Goal: Task Accomplishment & Management: Use online tool/utility

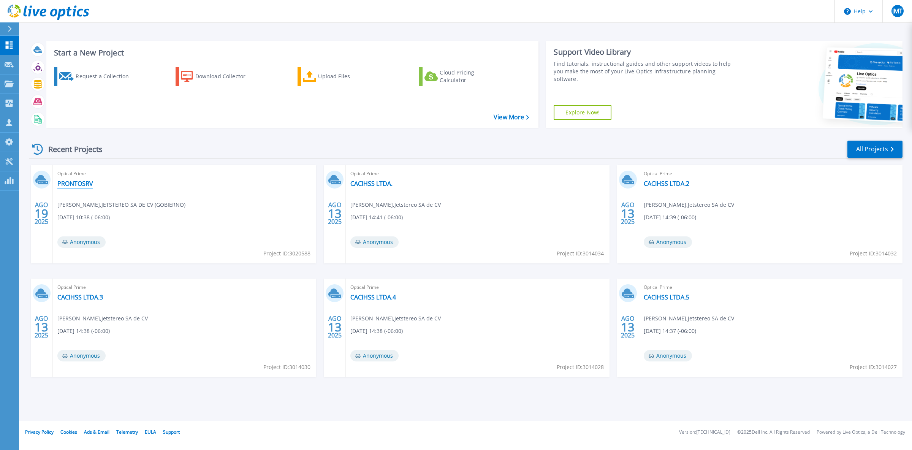
click at [74, 186] on link "PRONTOSRV" at bounding box center [75, 184] width 36 height 8
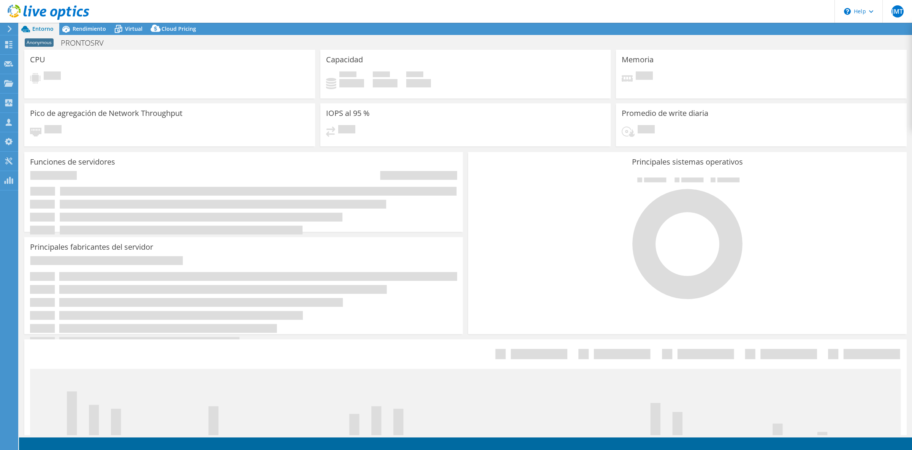
select select "USD"
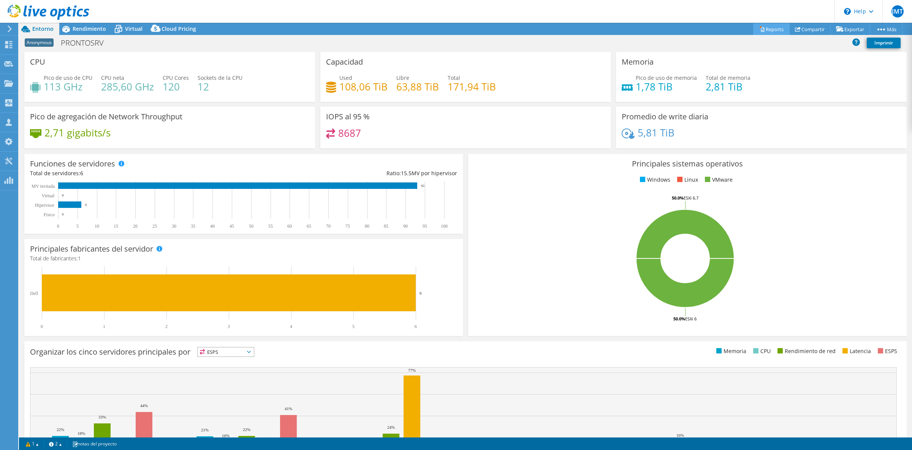
click at [769, 30] on link "Reports" at bounding box center [771, 29] width 36 height 12
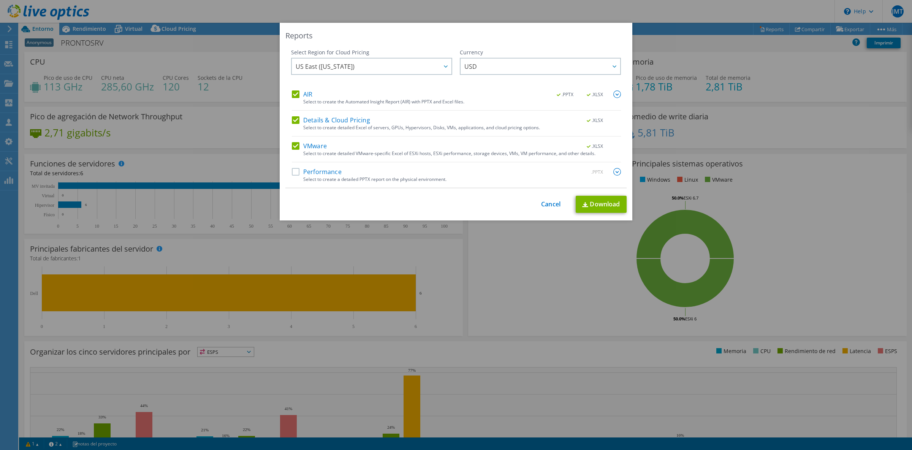
click at [312, 169] on label "Performance" at bounding box center [317, 172] width 50 height 8
click at [0, 0] on input "Performance" at bounding box center [0, 0] width 0 height 0
click at [615, 174] on img at bounding box center [617, 172] width 8 height 8
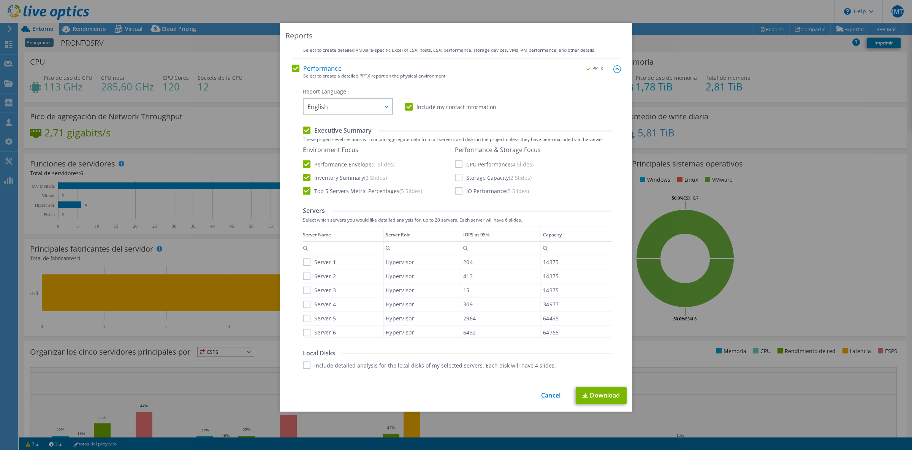
scroll to position [111, 0]
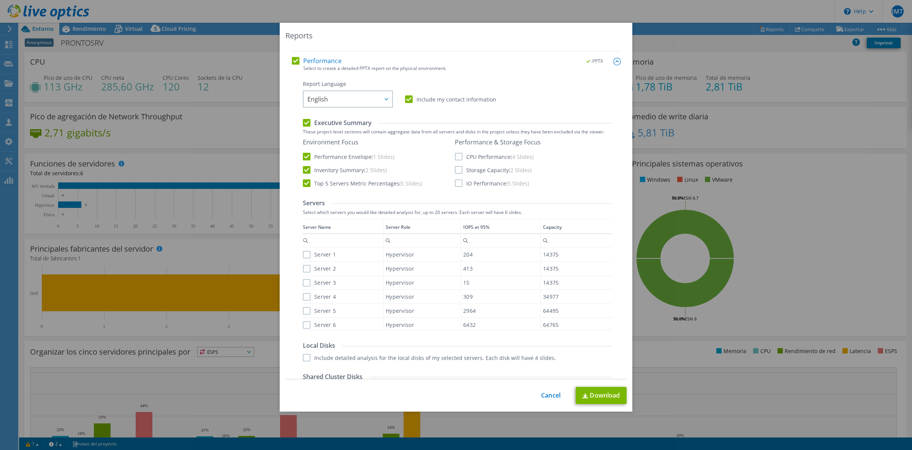
click at [305, 254] on label "Server 1" at bounding box center [319, 255] width 33 height 8
click at [0, 0] on input "Server 1" at bounding box center [0, 0] width 0 height 0
click at [307, 272] on div "Server 2" at bounding box center [343, 268] width 80 height 13
click at [306, 283] on label "Server 3" at bounding box center [319, 283] width 33 height 8
click at [0, 0] on input "Server 3" at bounding box center [0, 0] width 0 height 0
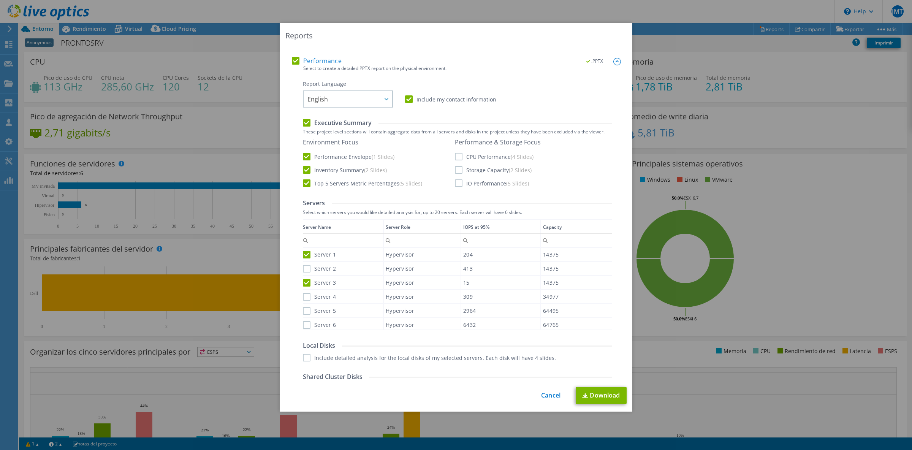
drag, startPoint x: 311, startPoint y: 262, endPoint x: 309, endPoint y: 266, distance: 4.9
click at [311, 264] on td "Server 2" at bounding box center [343, 269] width 81 height 14
drag, startPoint x: 309, startPoint y: 266, endPoint x: 310, endPoint y: 271, distance: 5.0
click at [309, 267] on label "Server 2" at bounding box center [319, 269] width 33 height 8
click at [0, 0] on input "Server 2" at bounding box center [0, 0] width 0 height 0
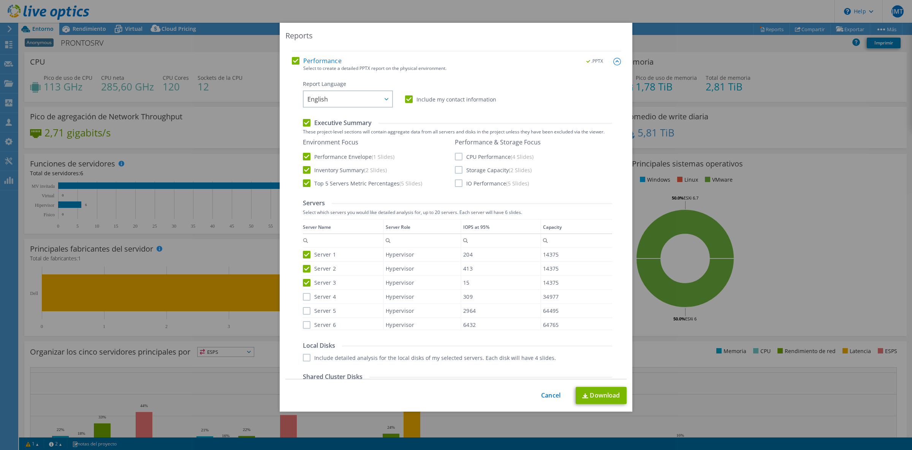
click at [307, 298] on label "Server 4" at bounding box center [319, 297] width 33 height 8
click at [0, 0] on input "Server 4" at bounding box center [0, 0] width 0 height 0
click at [308, 307] on label "Server 5" at bounding box center [319, 311] width 33 height 8
click at [0, 0] on input "Server 5" at bounding box center [0, 0] width 0 height 0
click at [308, 323] on label "Server 6" at bounding box center [319, 325] width 33 height 8
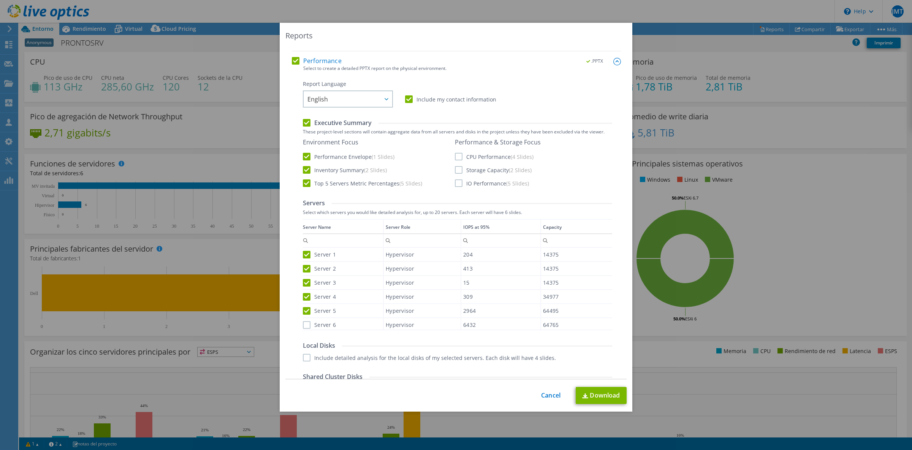
click at [0, 0] on input "Server 6" at bounding box center [0, 0] width 0 height 0
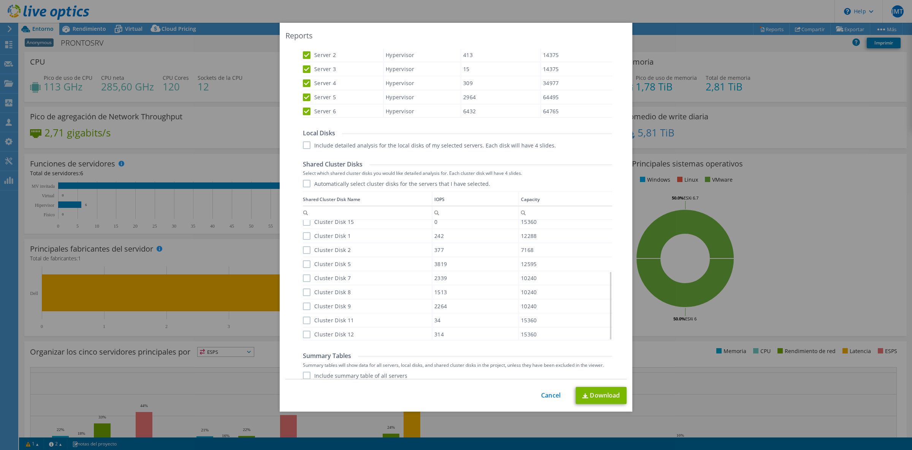
scroll to position [356, 0]
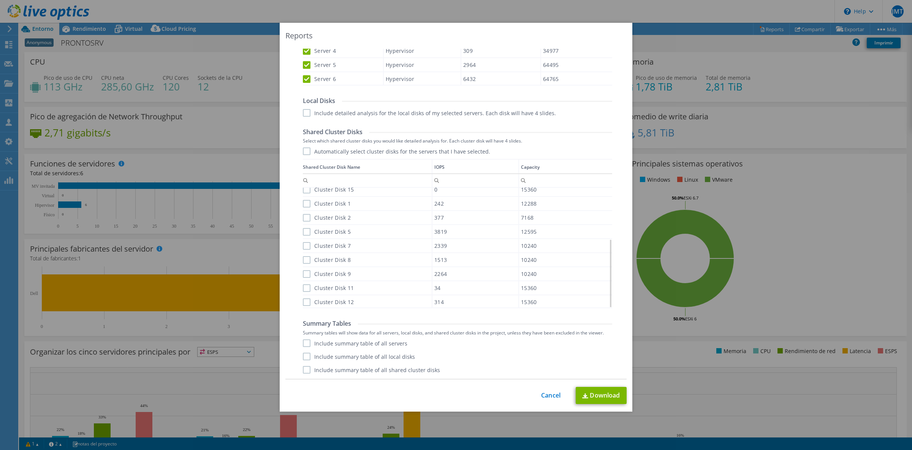
click at [306, 151] on label "Automatically select cluster disks for the servers that I have selected." at bounding box center [396, 151] width 187 height 8
click at [0, 0] on input "Automatically select cluster disks for the servers that I have selected." at bounding box center [0, 0] width 0 height 0
click at [308, 113] on label "Include detailed analysis for the local disks of my selected servers. Each disk…" at bounding box center [429, 113] width 253 height 8
click at [0, 0] on input "Include detailed analysis for the local disks of my selected servers. Each disk…" at bounding box center [0, 0] width 0 height 0
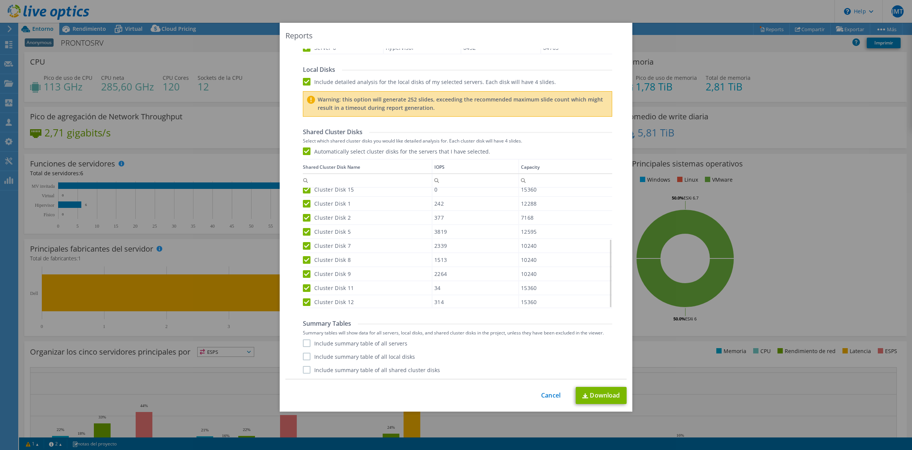
scroll to position [313, 0]
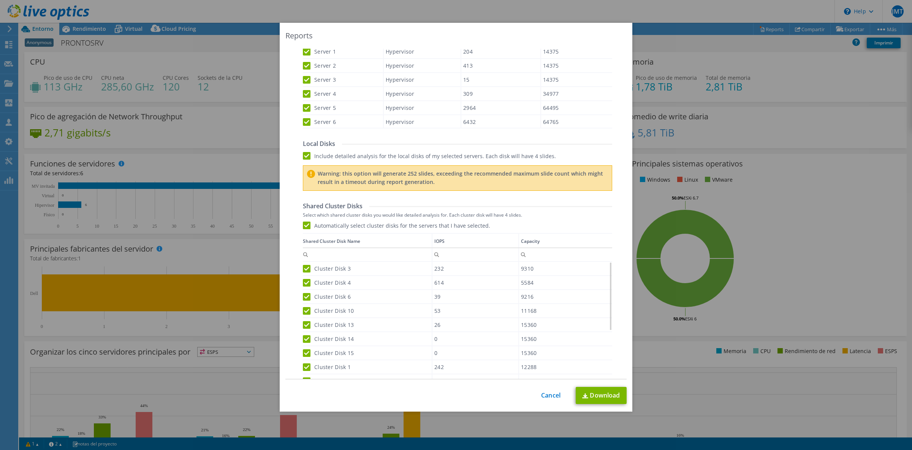
drag, startPoint x: 309, startPoint y: 155, endPoint x: 401, endPoint y: 175, distance: 94.1
click at [309, 155] on label "Include detailed analysis for the local disks of my selected servers. Each disk…" at bounding box center [429, 156] width 253 height 8
click at [0, 0] on input "Include detailed analysis for the local disks of my selected servers. Each disk…" at bounding box center [0, 0] width 0 height 0
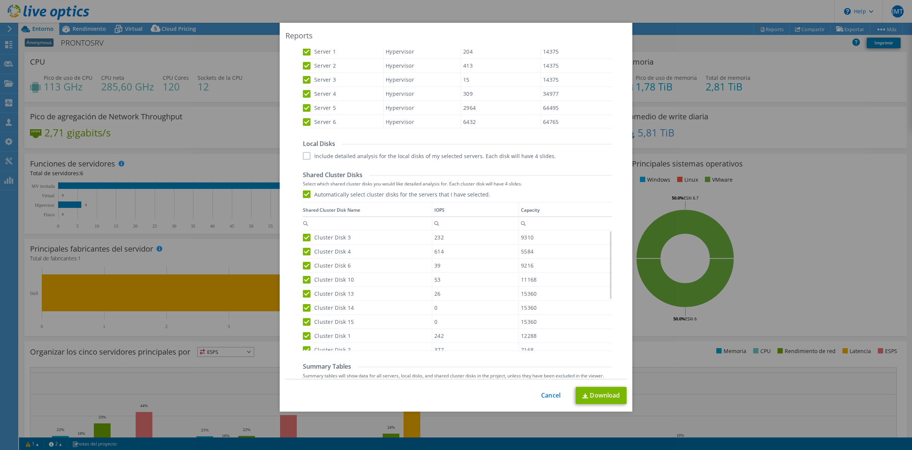
scroll to position [356, 0]
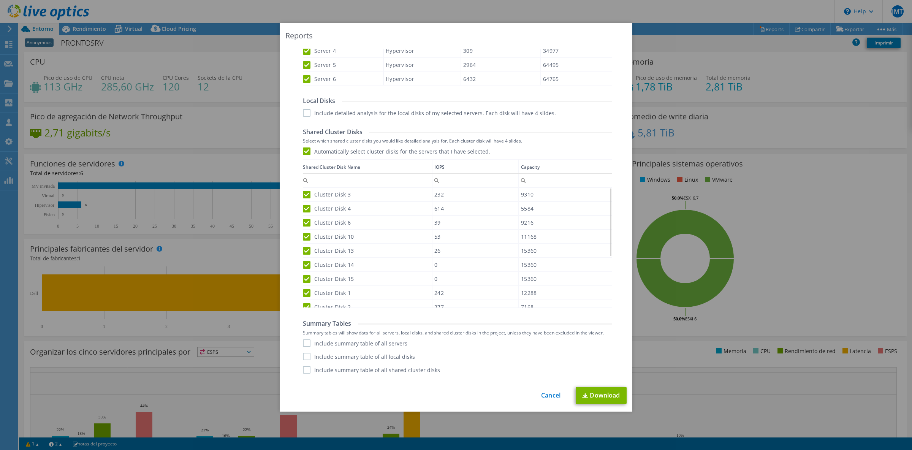
click at [385, 348] on div "Include summary table of all servers Include summary table of all local disks I…" at bounding box center [457, 356] width 309 height 34
drag, startPoint x: 305, startPoint y: 342, endPoint x: 318, endPoint y: 356, distance: 18.8
click at [307, 343] on label "Include summary table of all servers" at bounding box center [355, 343] width 105 height 8
click at [306, 359] on label "Include summary table of all local disks" at bounding box center [359, 357] width 112 height 8
click at [0, 0] on input "Include summary table of all local disks" at bounding box center [0, 0] width 0 height 0
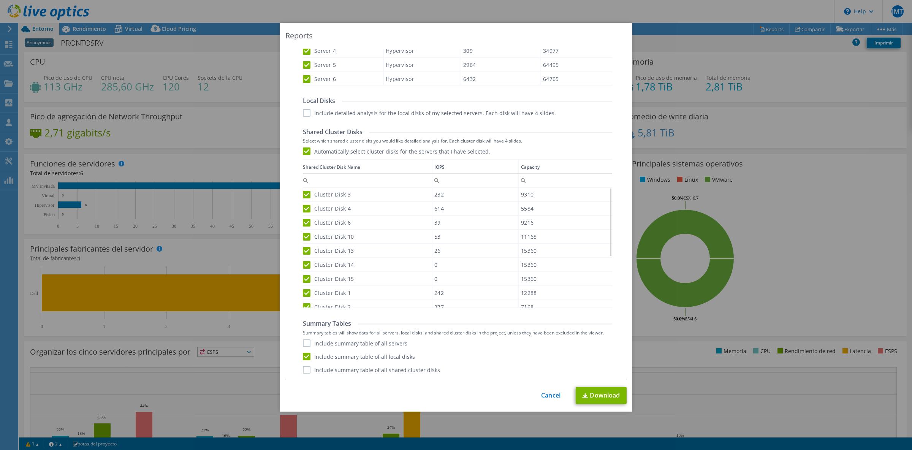
click at [307, 344] on label "Include summary table of all servers" at bounding box center [355, 343] width 105 height 8
click at [0, 0] on input "Include summary table of all servers" at bounding box center [0, 0] width 0 height 0
click at [310, 373] on label "Include summary table of all shared cluster disks" at bounding box center [371, 370] width 137 height 8
click at [0, 0] on input "Include summary table of all shared cluster disks" at bounding box center [0, 0] width 0 height 0
click at [611, 401] on link "Download" at bounding box center [601, 395] width 51 height 17
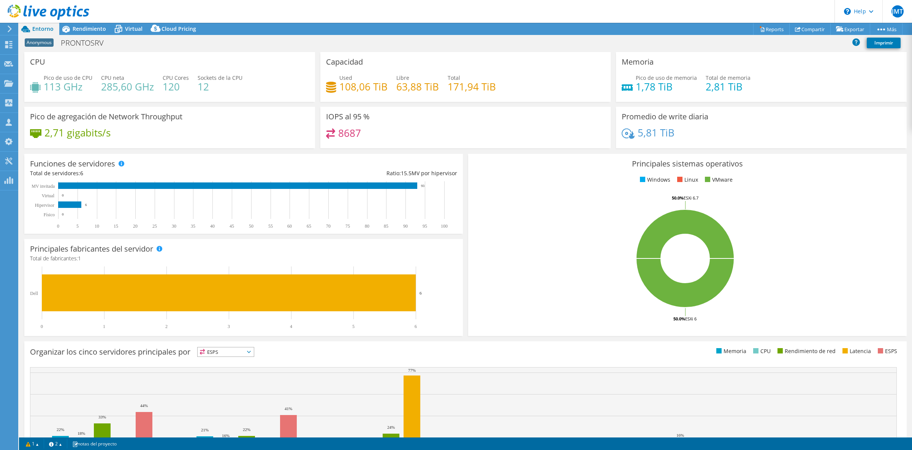
drag, startPoint x: 361, startPoint y: 132, endPoint x: 323, endPoint y: 135, distance: 37.8
click at [323, 135] on div "IOPS al 95 % 8687" at bounding box center [465, 127] width 291 height 41
